Goal: Find specific page/section: Find specific page/section

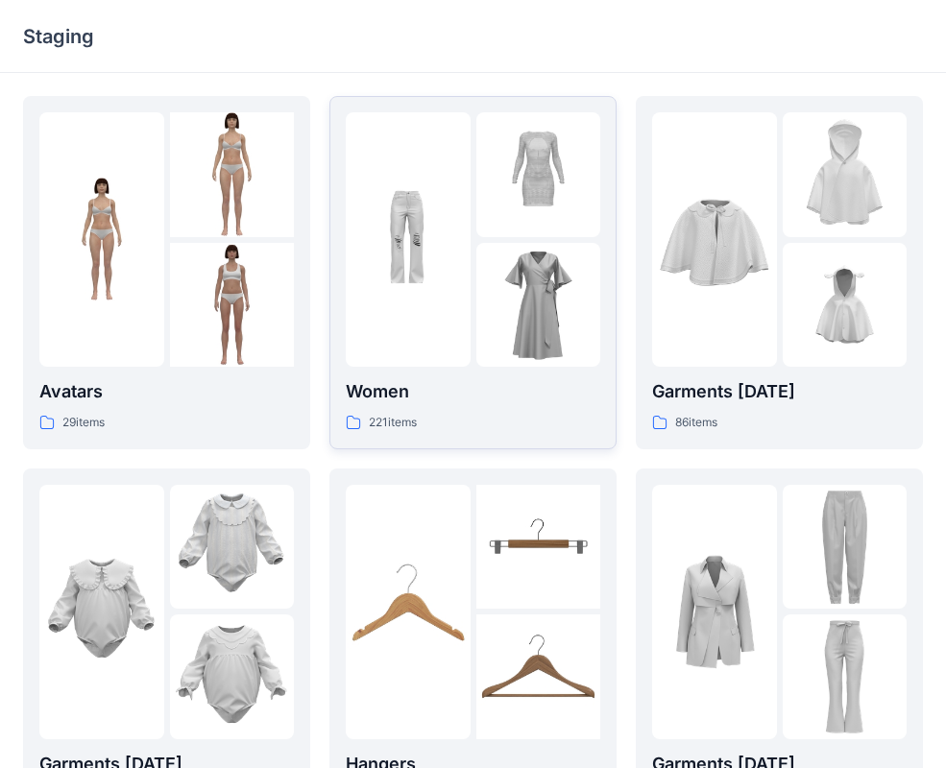
click at [450, 221] on img at bounding box center [408, 240] width 125 height 125
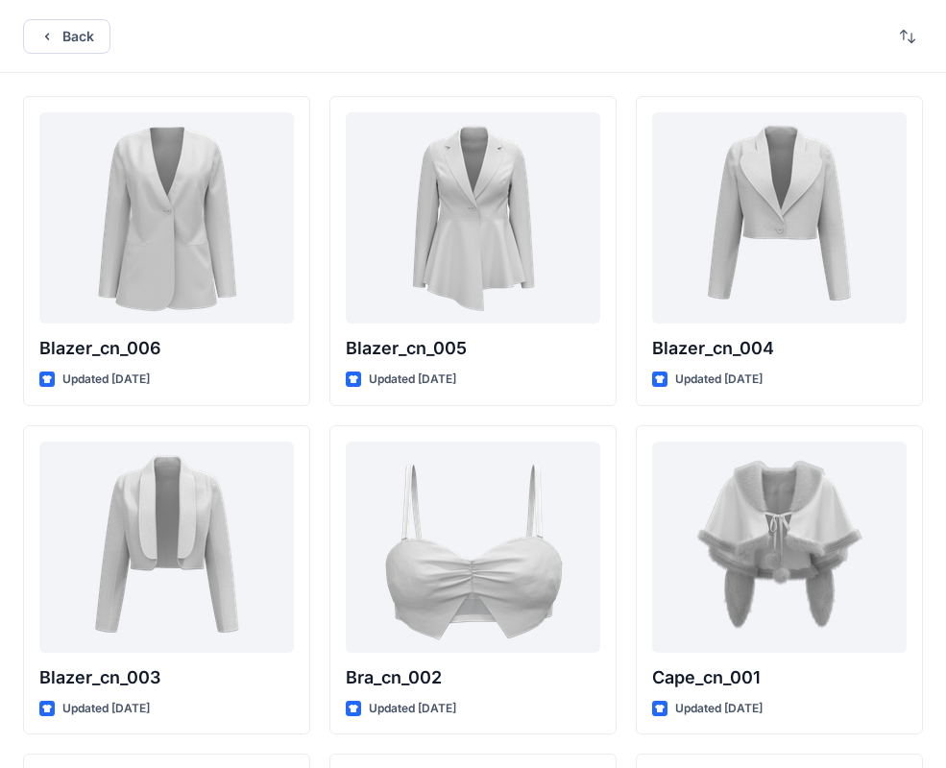
click at [118, 50] on div "Back" at bounding box center [473, 36] width 946 height 73
click at [85, 36] on button "Back" at bounding box center [66, 36] width 87 height 35
